Goal: Navigation & Orientation: Find specific page/section

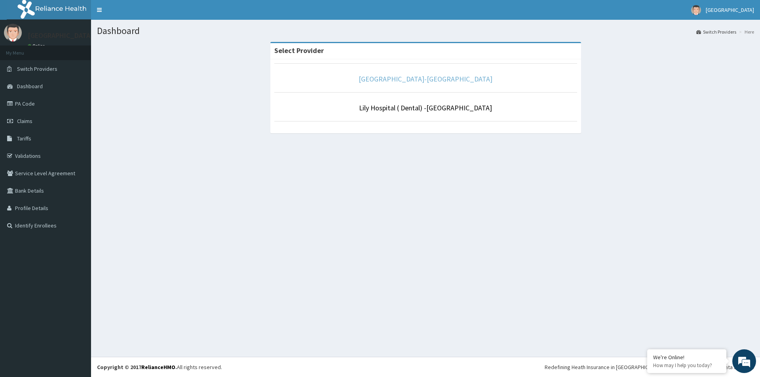
click at [430, 80] on link "[GEOGRAPHIC_DATA]-[GEOGRAPHIC_DATA]" at bounding box center [426, 78] width 134 height 9
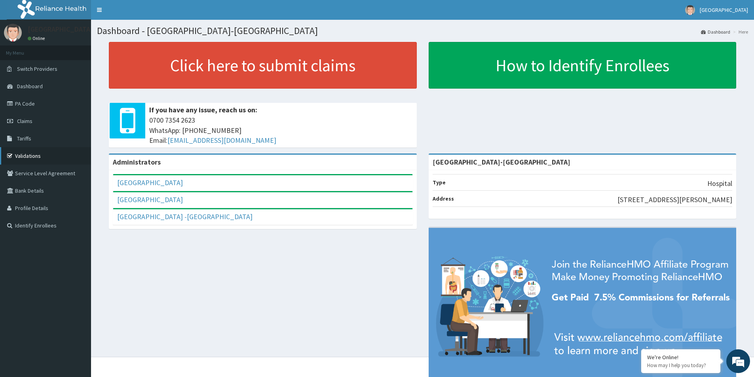
click at [32, 157] on link "Validations" at bounding box center [45, 155] width 91 height 17
